Goal: Find specific page/section: Locate a particular part of the current website

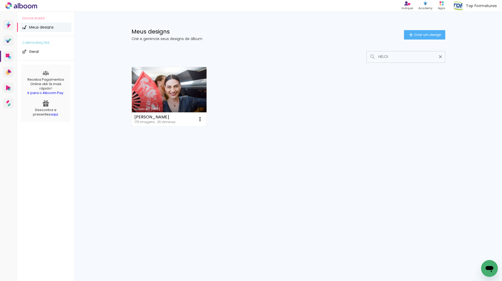
type input "HELOI"
type paper-input "HELOI"
click at [185, 91] on link "Criado em [DATE]" at bounding box center [169, 96] width 75 height 59
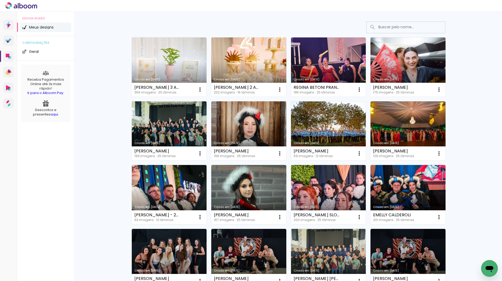
scroll to position [5, 0]
